Goal: Navigation & Orientation: Understand site structure

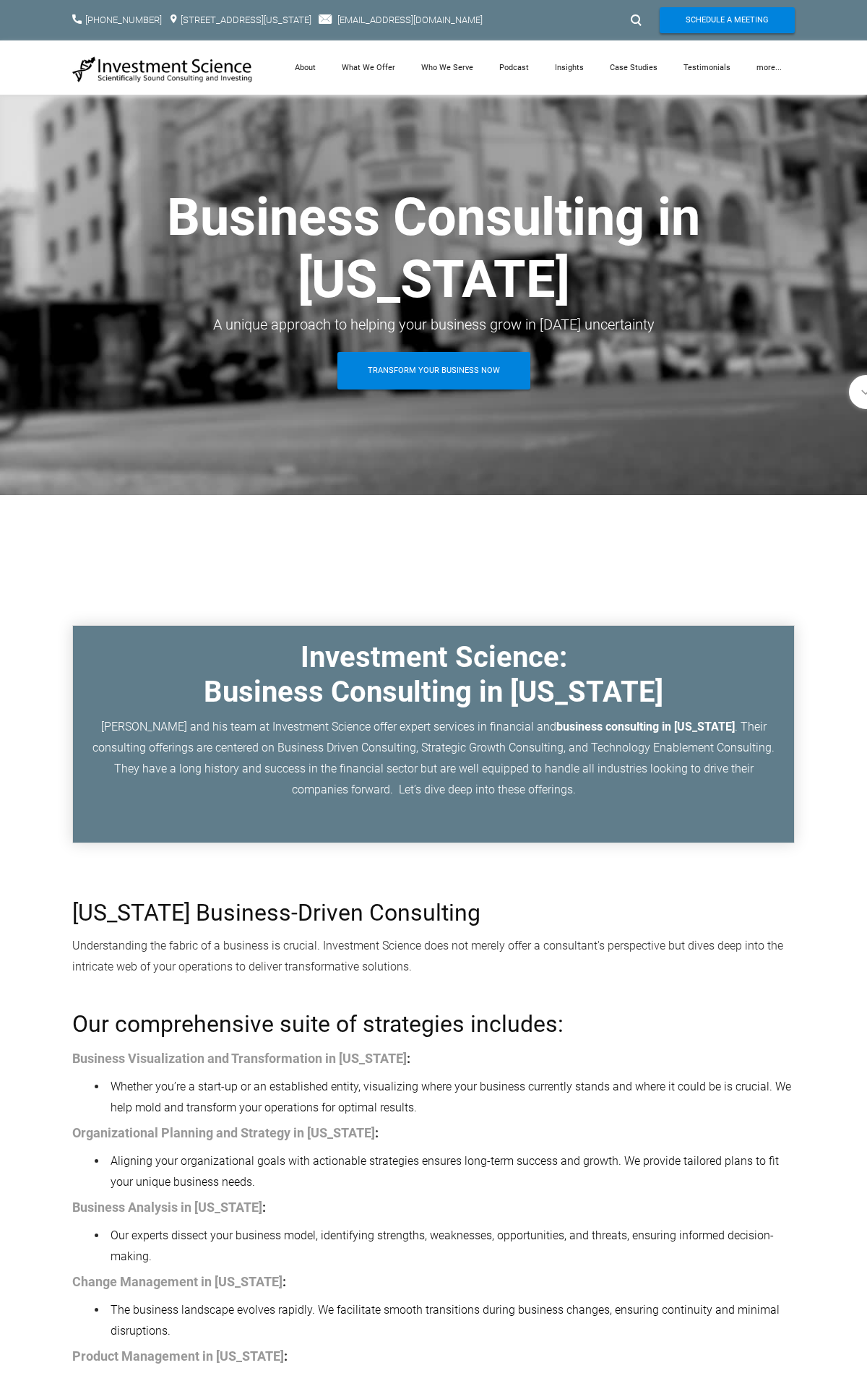
scroll to position [3020, 0]
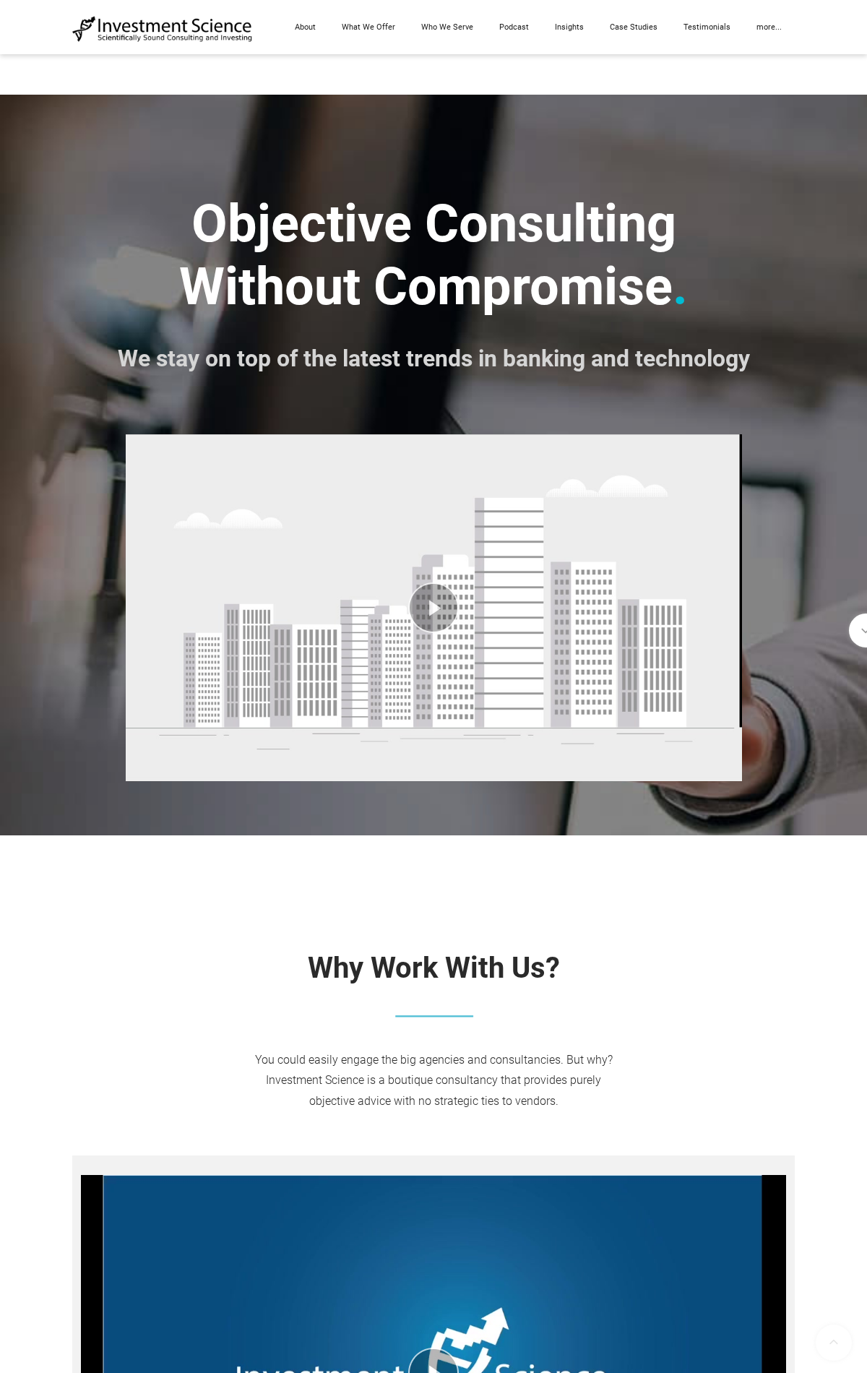
scroll to position [7542, 0]
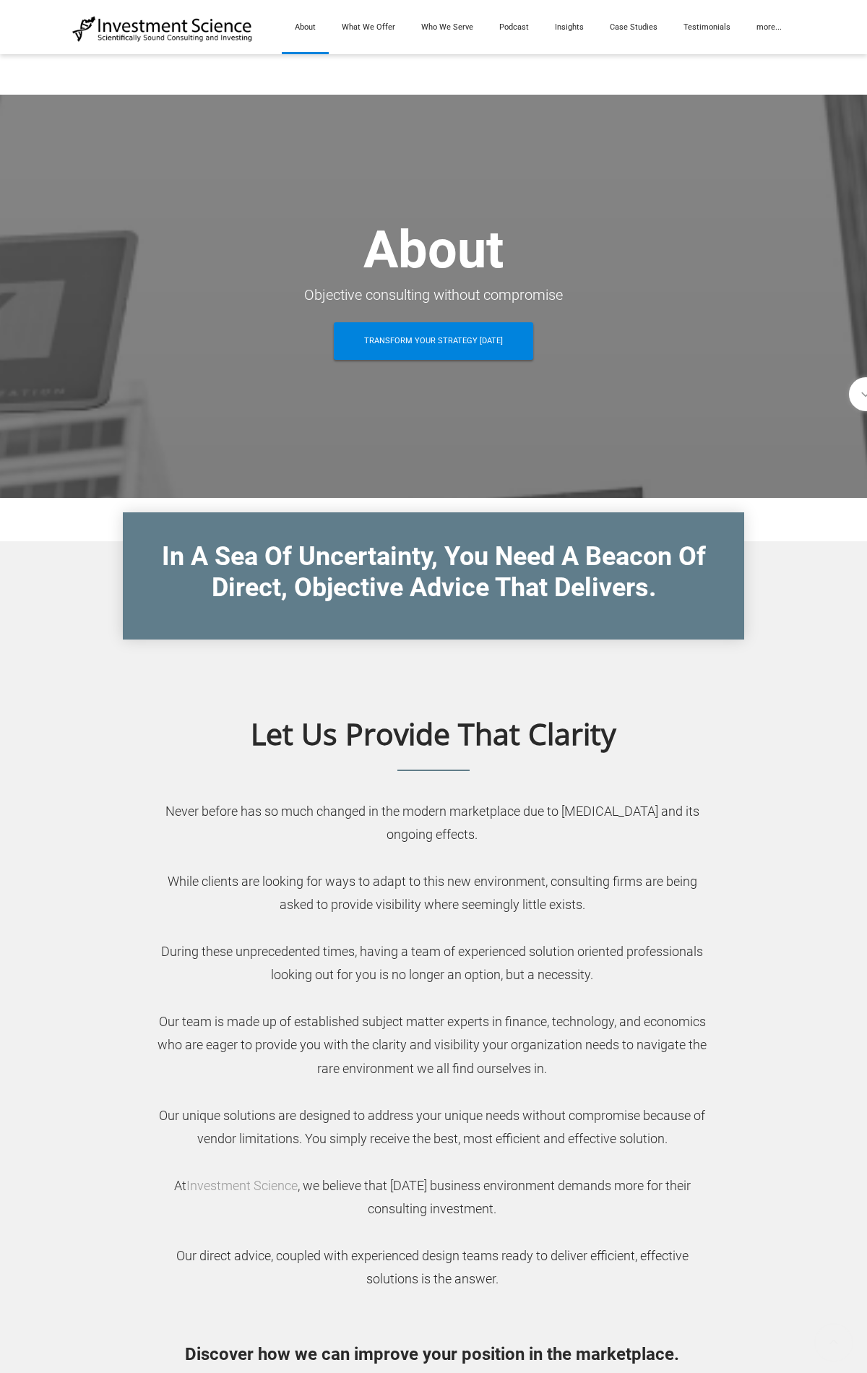
scroll to position [2805, 0]
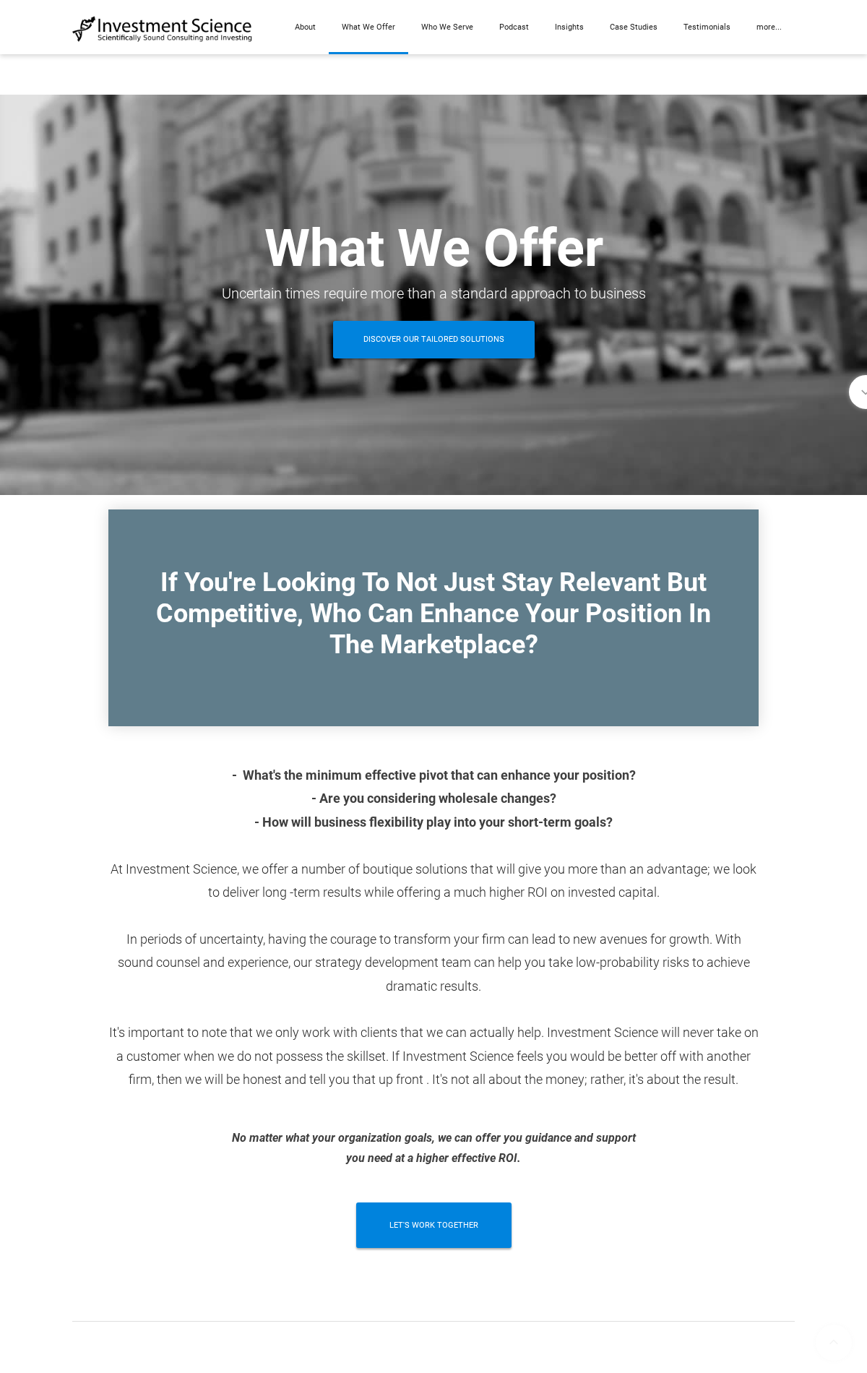
scroll to position [1676, 0]
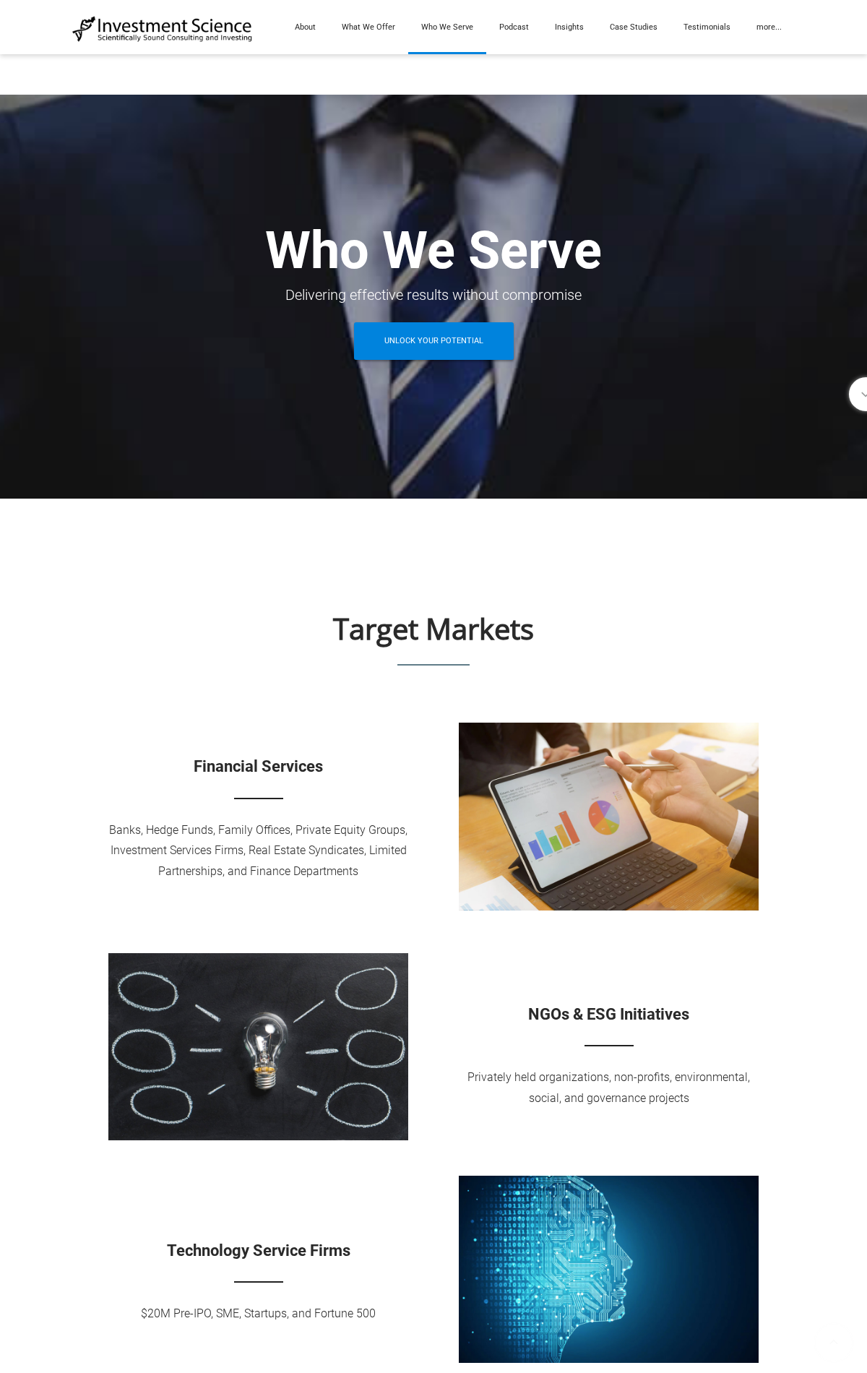
scroll to position [887, 0]
